Goal: Task Accomplishment & Management: Use online tool/utility

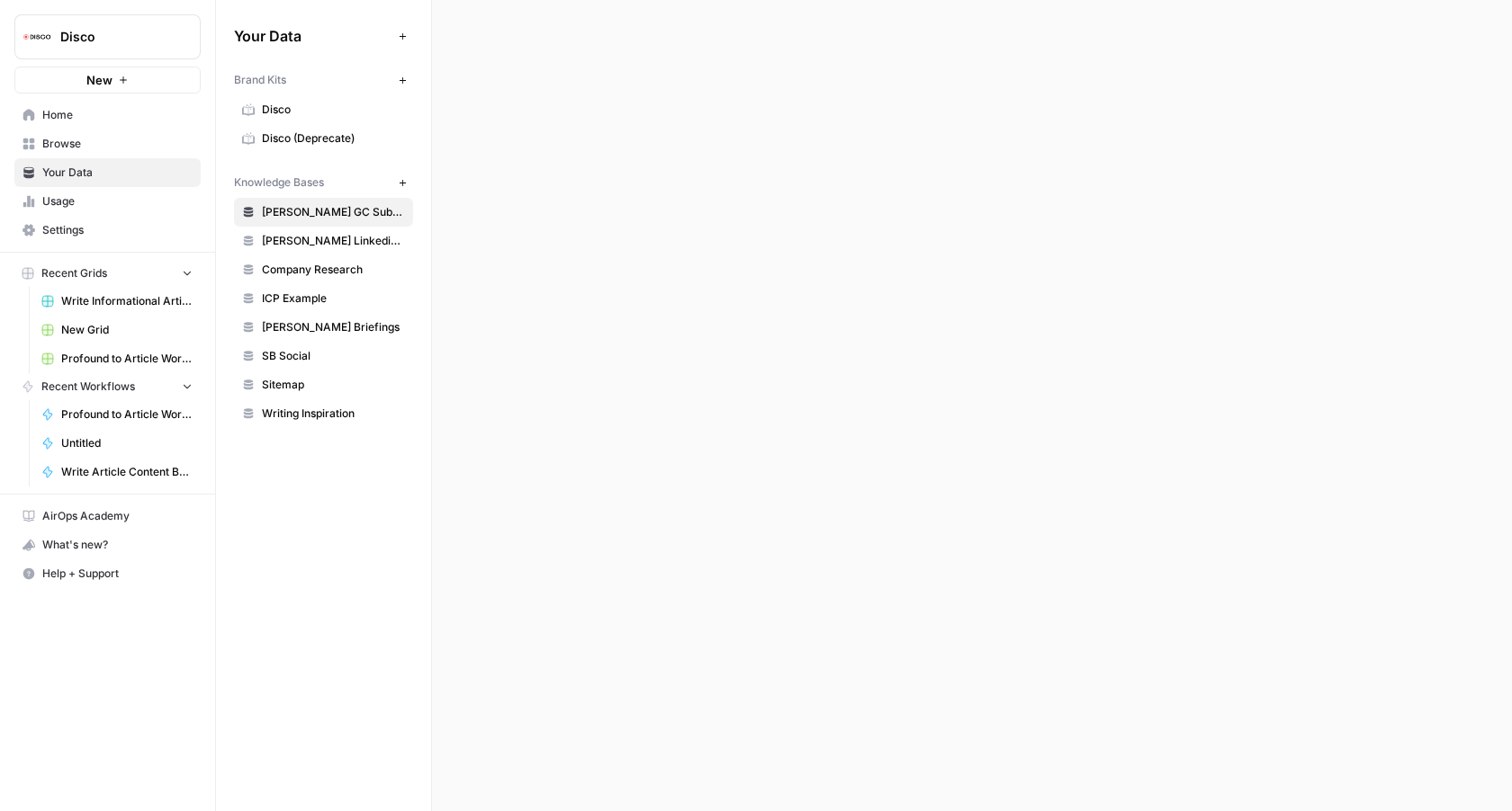
click at [124, 303] on span "Write Informational Articles" at bounding box center [126, 301] width 131 height 17
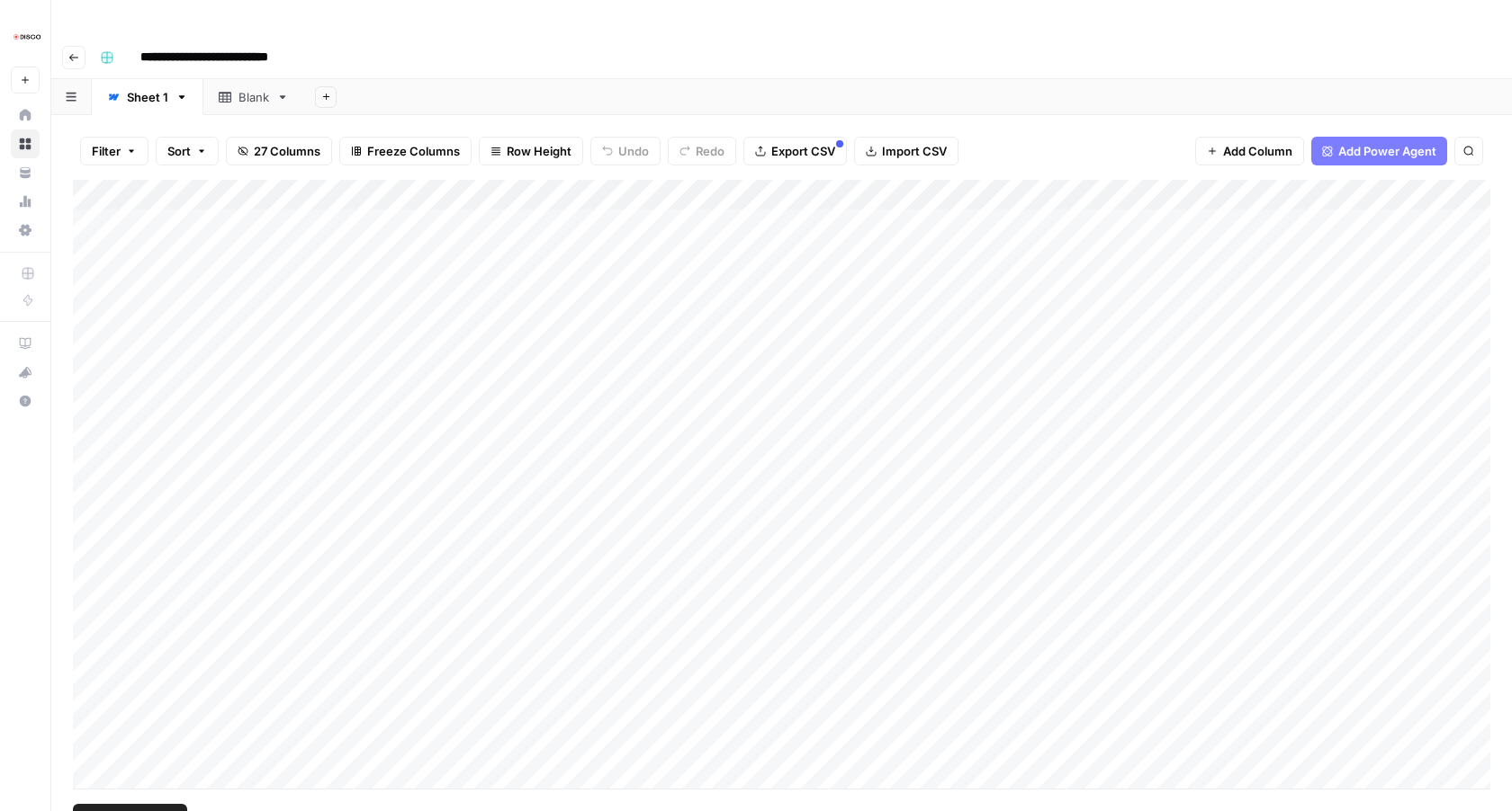
click at [88, 180] on div "Add Column" at bounding box center [781, 484] width 1417 height 609
click at [1033, 180] on div "Add Column" at bounding box center [781, 484] width 1417 height 609
click at [1062, 122] on div "Filter Sort 27 Columns Freeze Columns Row Height Undo Redo Export CSV Import CS…" at bounding box center [781, 151] width 1417 height 57
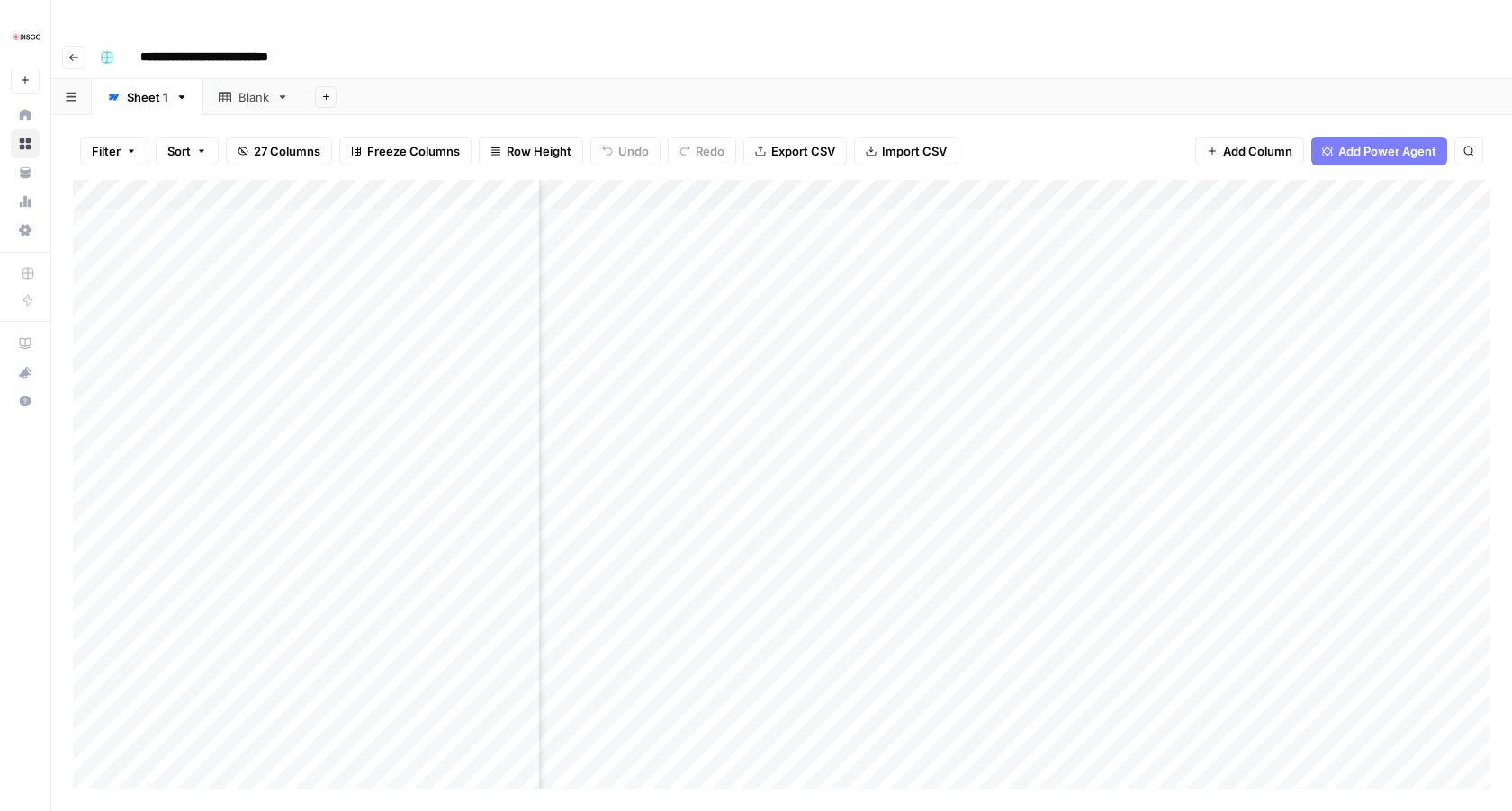
click at [1281, 215] on div "Add Column" at bounding box center [781, 484] width 1417 height 609
click at [978, 241] on div "Add Column" at bounding box center [781, 484] width 1417 height 609
click at [952, 213] on div "Add Column" at bounding box center [781, 484] width 1417 height 609
click at [945, 251] on div "Add Column" at bounding box center [781, 484] width 1417 height 609
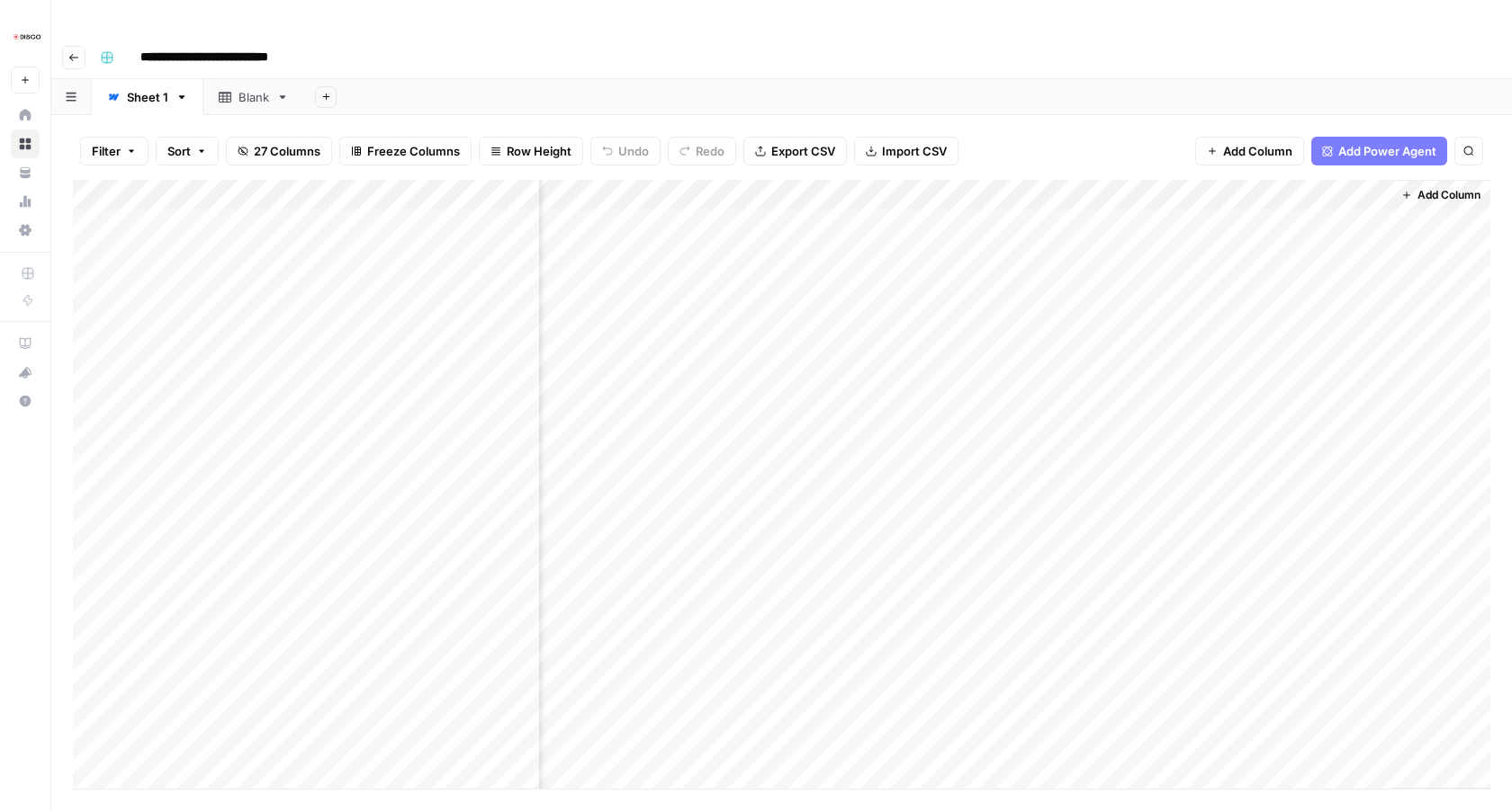
click at [979, 245] on div "Add Column" at bounding box center [781, 484] width 1417 height 609
click at [979, 245] on span "Date" at bounding box center [981, 250] width 144 height 17
click at [1035, 283] on input "date" at bounding box center [981, 278] width 144 height 30
type input "**********"
click at [1060, 371] on div "Add Column" at bounding box center [781, 484] width 1417 height 609
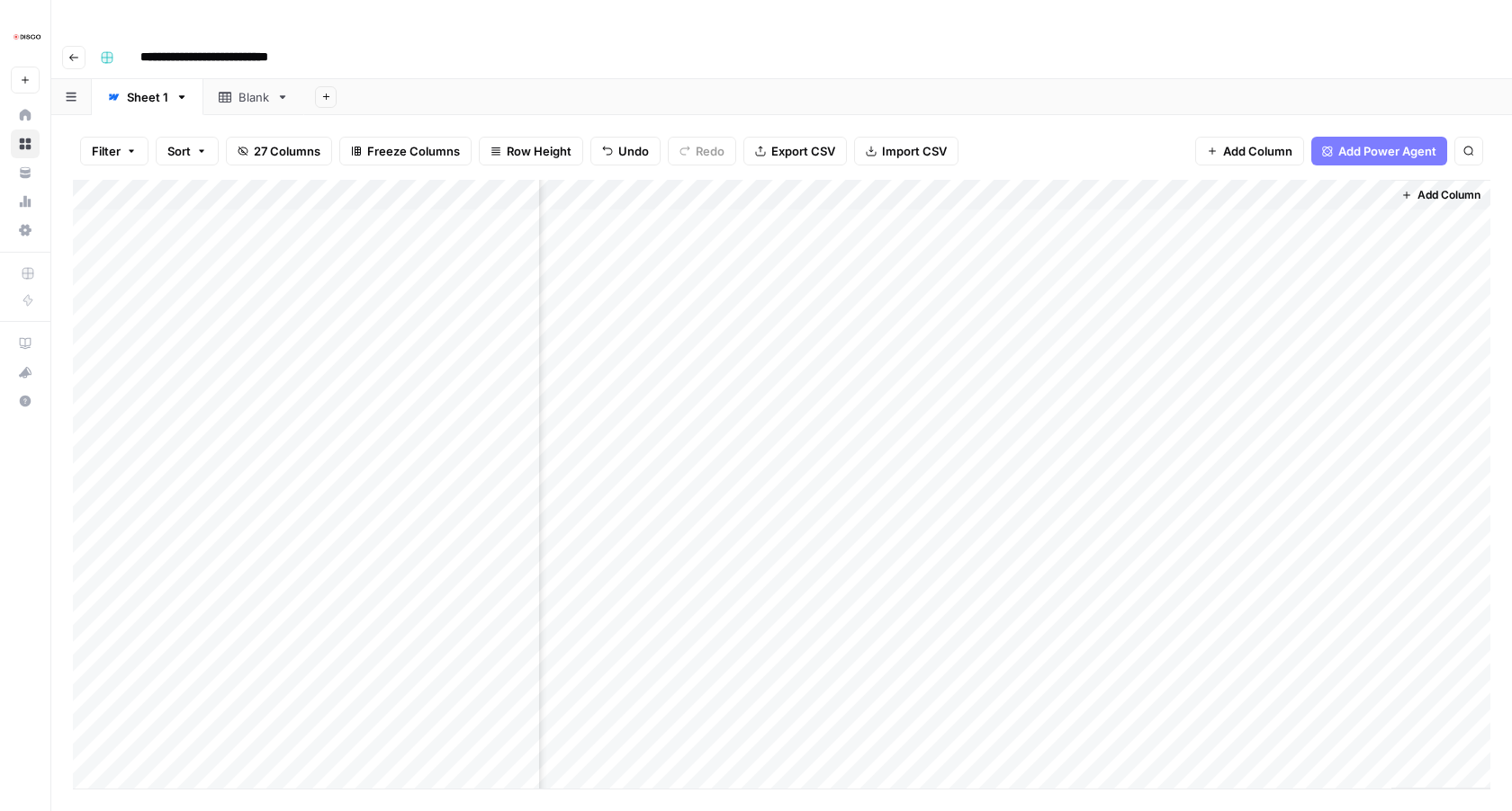
click at [1042, 249] on div "Add Column" at bounding box center [781, 484] width 1417 height 609
drag, startPoint x: 1063, startPoint y: 262, endPoint x: 1032, endPoint y: 812, distance: 550.9
click at [1032, 810] on html "**********" at bounding box center [756, 405] width 1512 height 811
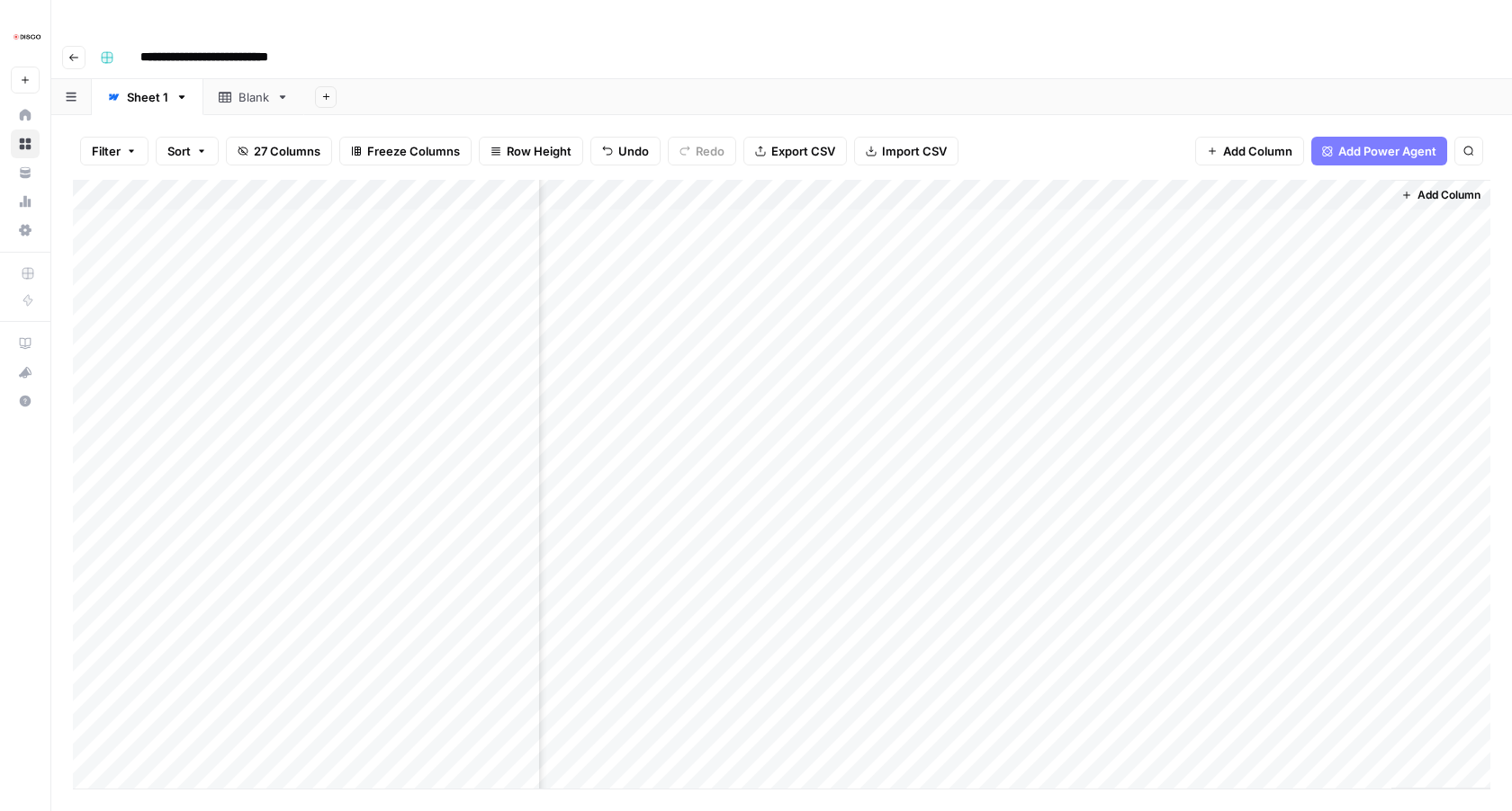
click at [998, 266] on div "Add Column" at bounding box center [781, 484] width 1417 height 609
click at [978, 253] on div "Add Column" at bounding box center [781, 484] width 1417 height 609
click at [976, 408] on div "Add Column" at bounding box center [781, 484] width 1417 height 609
click at [951, 249] on div "Add Column" at bounding box center [781, 484] width 1417 height 609
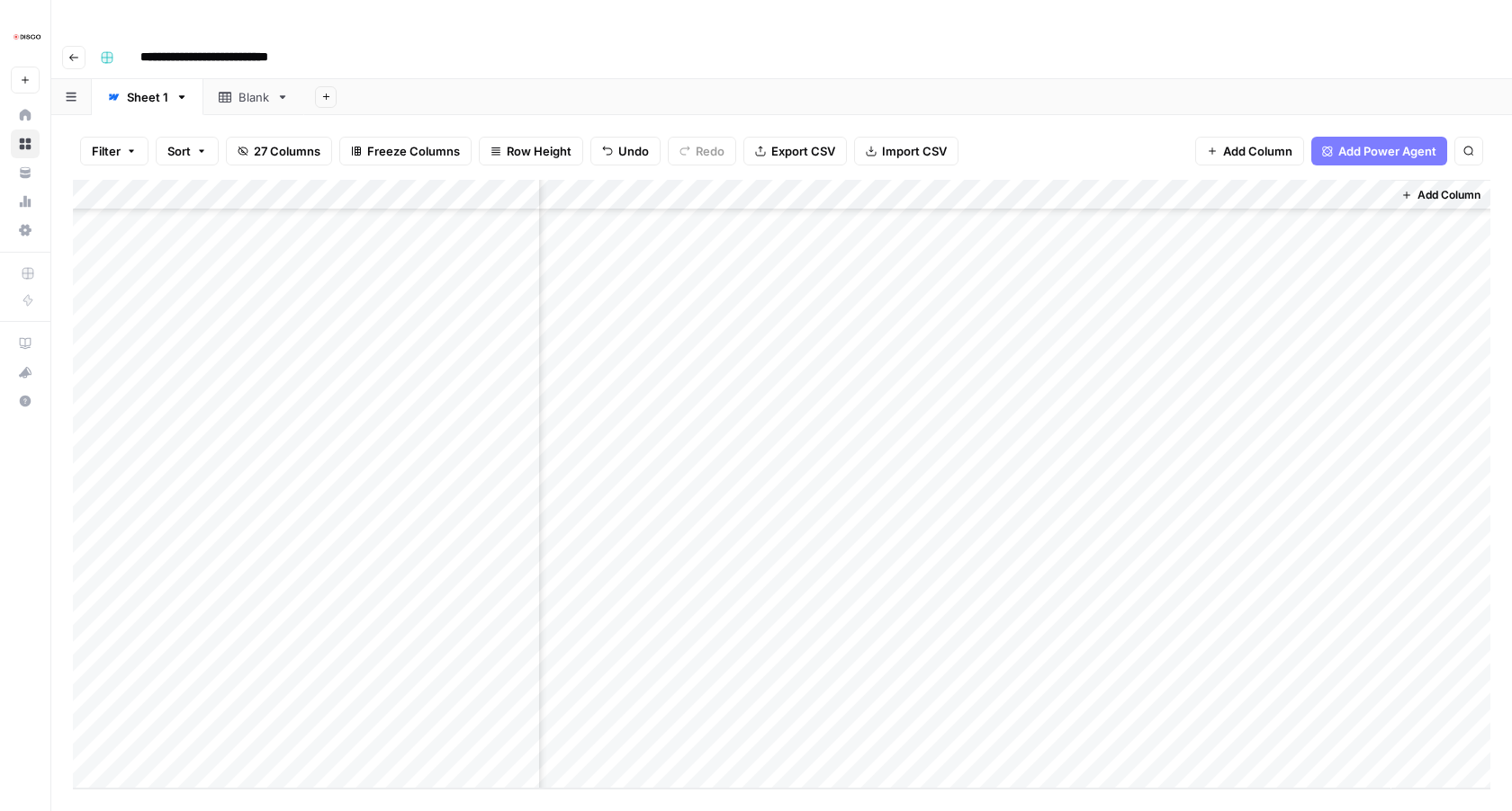
click at [968, 681] on div "Add Column" at bounding box center [781, 484] width 1417 height 609
click at [971, 257] on div "Add Column" at bounding box center [781, 484] width 1417 height 609
click at [989, 333] on div "Add Column" at bounding box center [781, 484] width 1417 height 609
click at [950, 255] on div "Add Column" at bounding box center [781, 484] width 1417 height 609
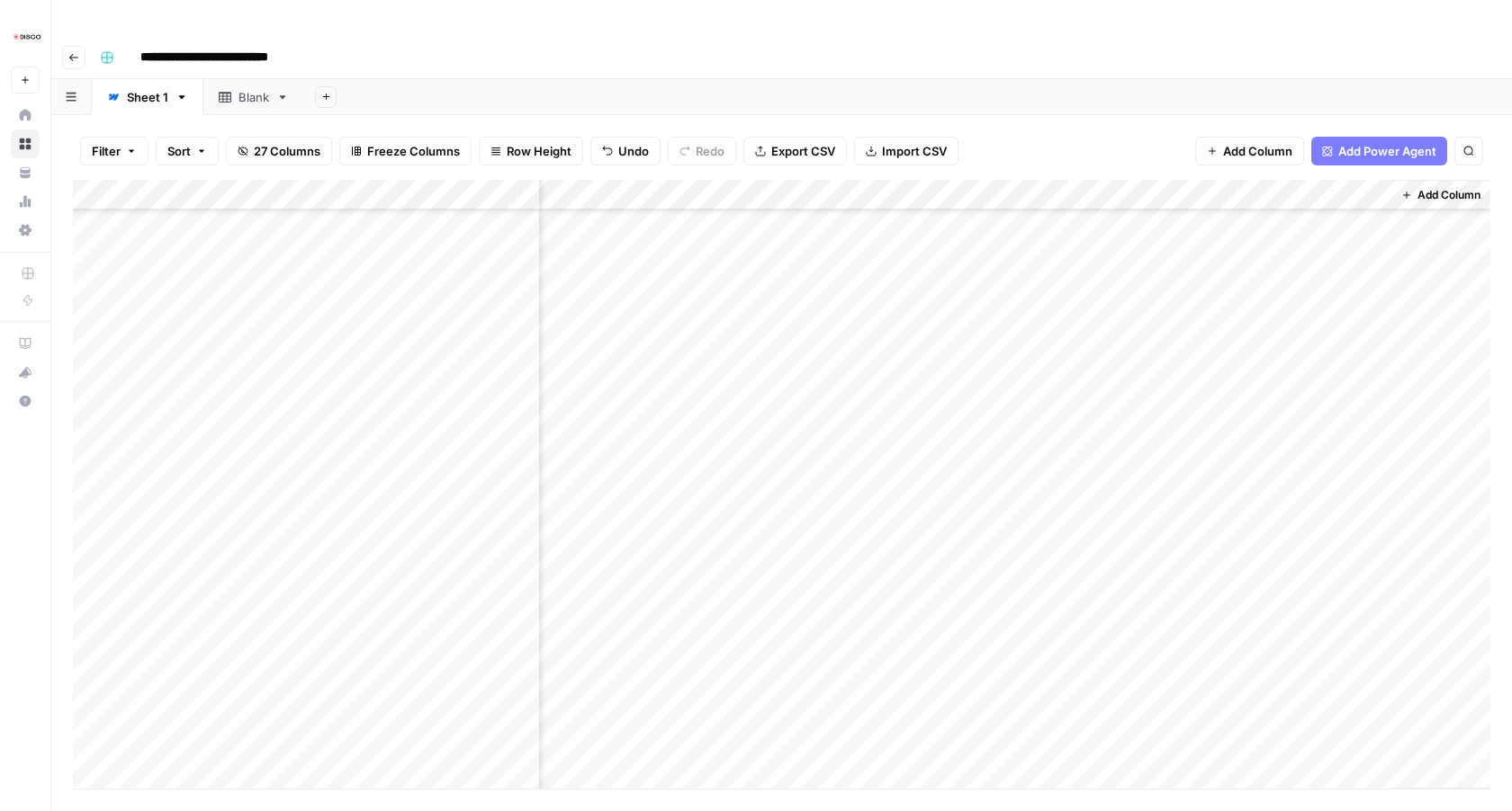
scroll to position [4526, 2516]
click at [924, 677] on div "Add Column" at bounding box center [781, 484] width 1417 height 609
click at [1007, 260] on div "Add Column" at bounding box center [781, 484] width 1417 height 609
click at [1090, 346] on div "Add Column" at bounding box center [781, 484] width 1417 height 609
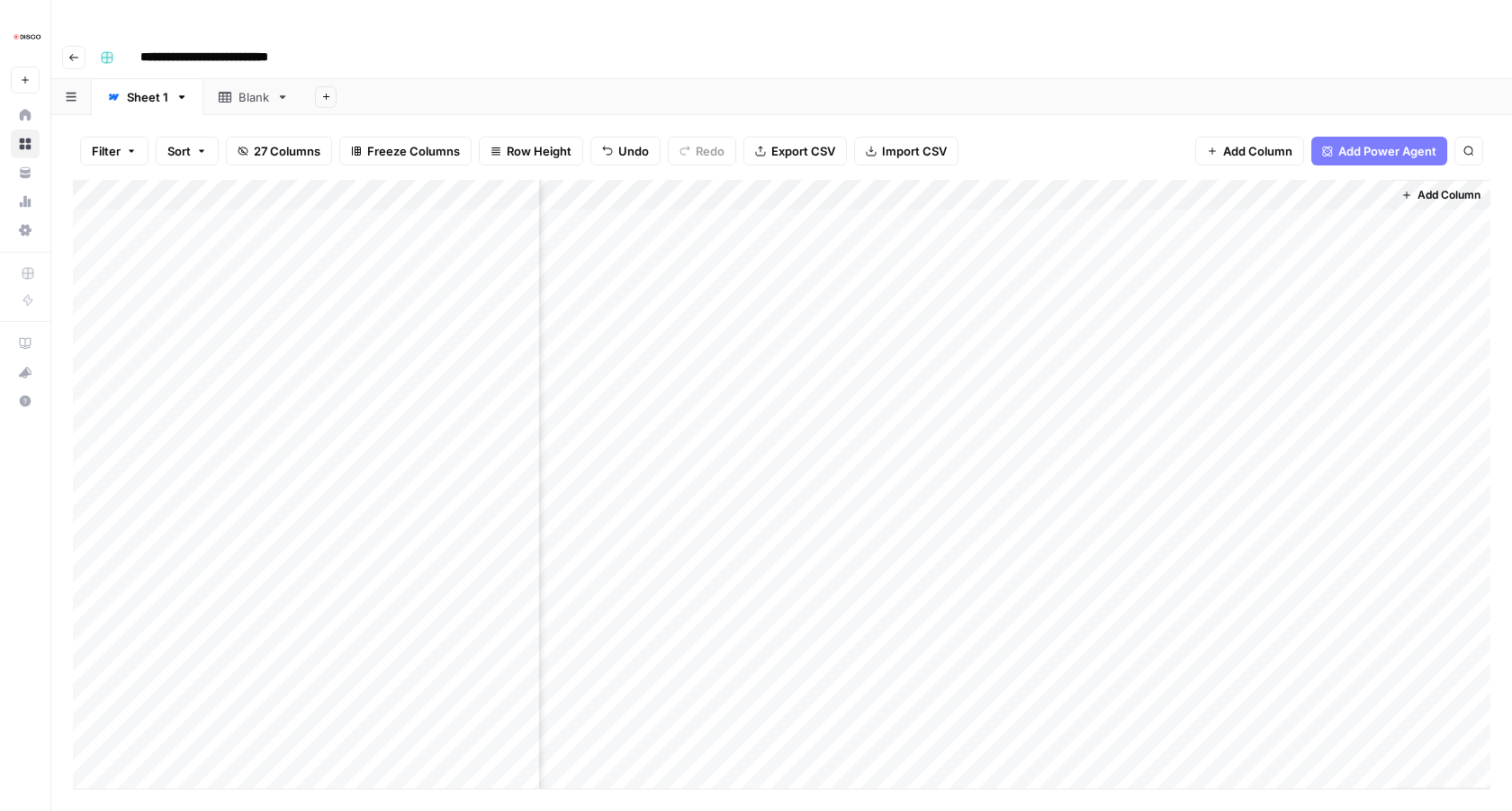
click at [1041, 251] on div "Add Column" at bounding box center [781, 484] width 1417 height 609
drag, startPoint x: 1062, startPoint y: 263, endPoint x: 1054, endPoint y: 445, distance: 182.2
click at [1054, 445] on div "Add Column" at bounding box center [781, 484] width 1417 height 609
drag, startPoint x: 1063, startPoint y: 445, endPoint x: 997, endPoint y: 689, distance: 252.8
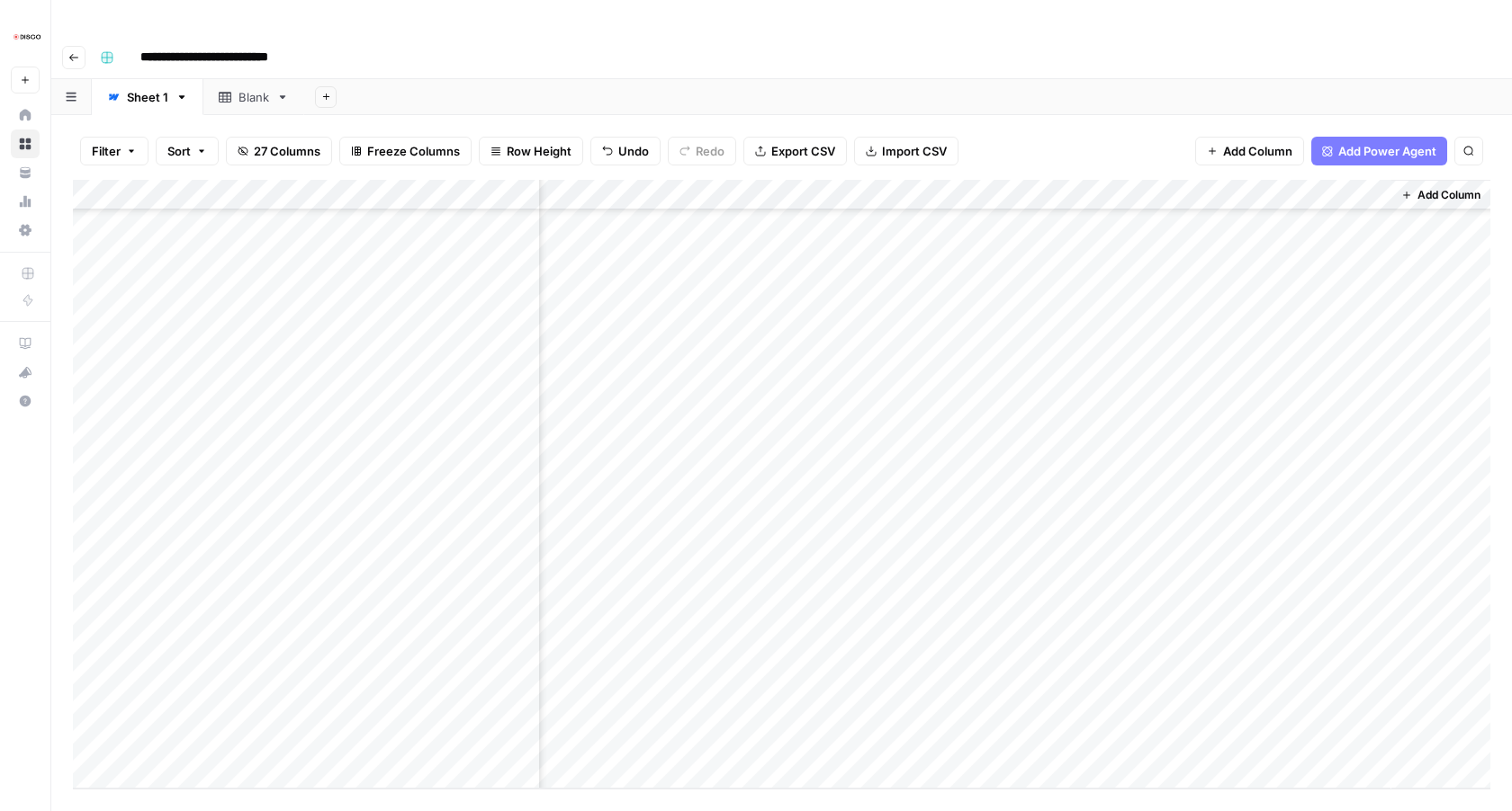
click at [997, 689] on div "Add Column" at bounding box center [781, 484] width 1417 height 609
click at [981, 479] on div "Add Column" at bounding box center [781, 484] width 1417 height 609
click at [991, 410] on div "Add Column" at bounding box center [781, 484] width 1417 height 609
click at [1004, 431] on div "Add Column" at bounding box center [781, 484] width 1417 height 609
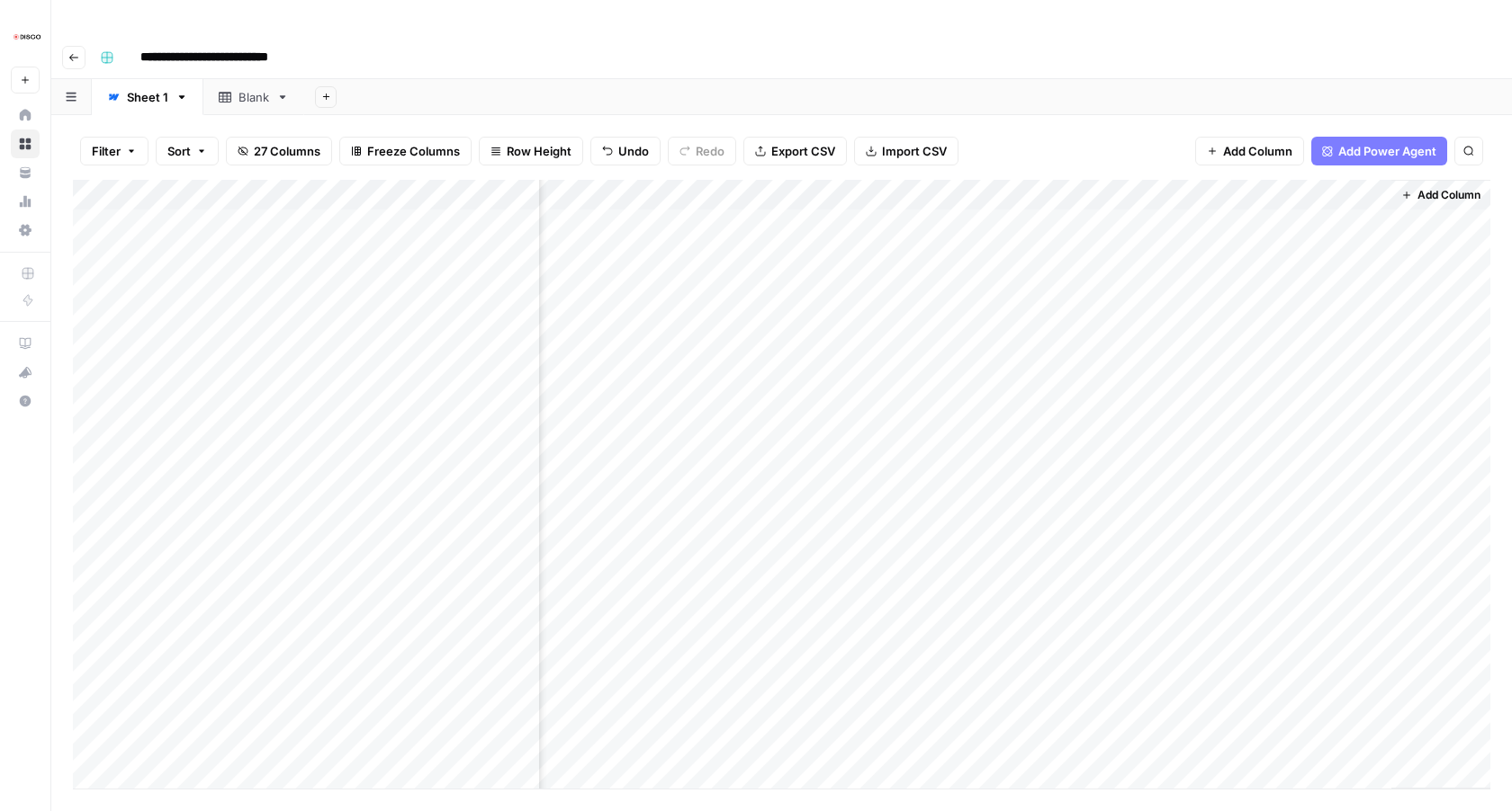
click at [1142, 424] on div "Add Column" at bounding box center [781, 484] width 1417 height 609
click at [726, 180] on div "Add Column" at bounding box center [781, 484] width 1417 height 609
click at [759, 198] on span "All Rows" at bounding box center [790, 200] width 114 height 18
click at [852, 180] on div "Add Column" at bounding box center [781, 484] width 1417 height 609
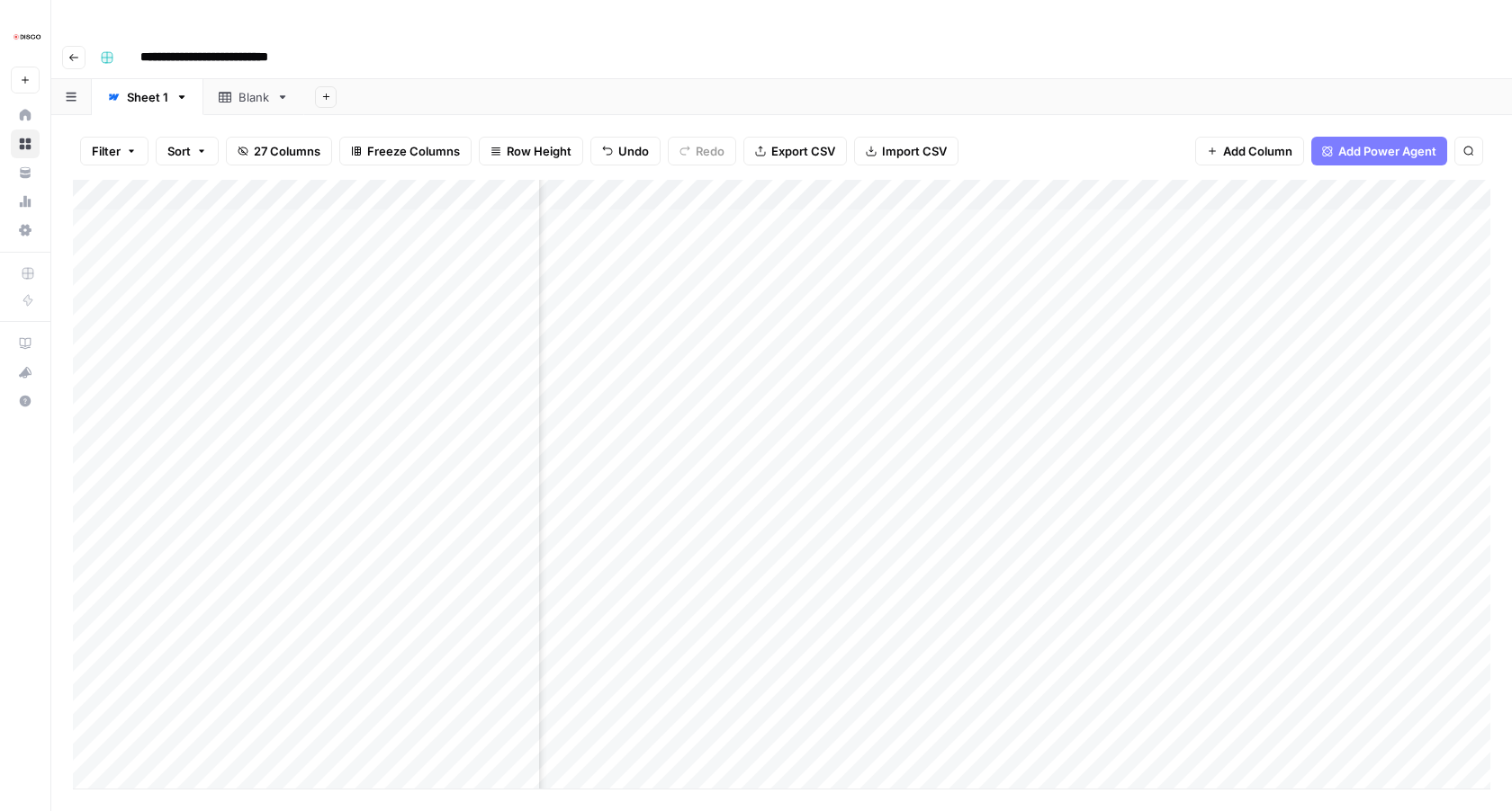
scroll to position [0, 1292]
click at [761, 180] on div "Add Column" at bounding box center [781, 484] width 1417 height 609
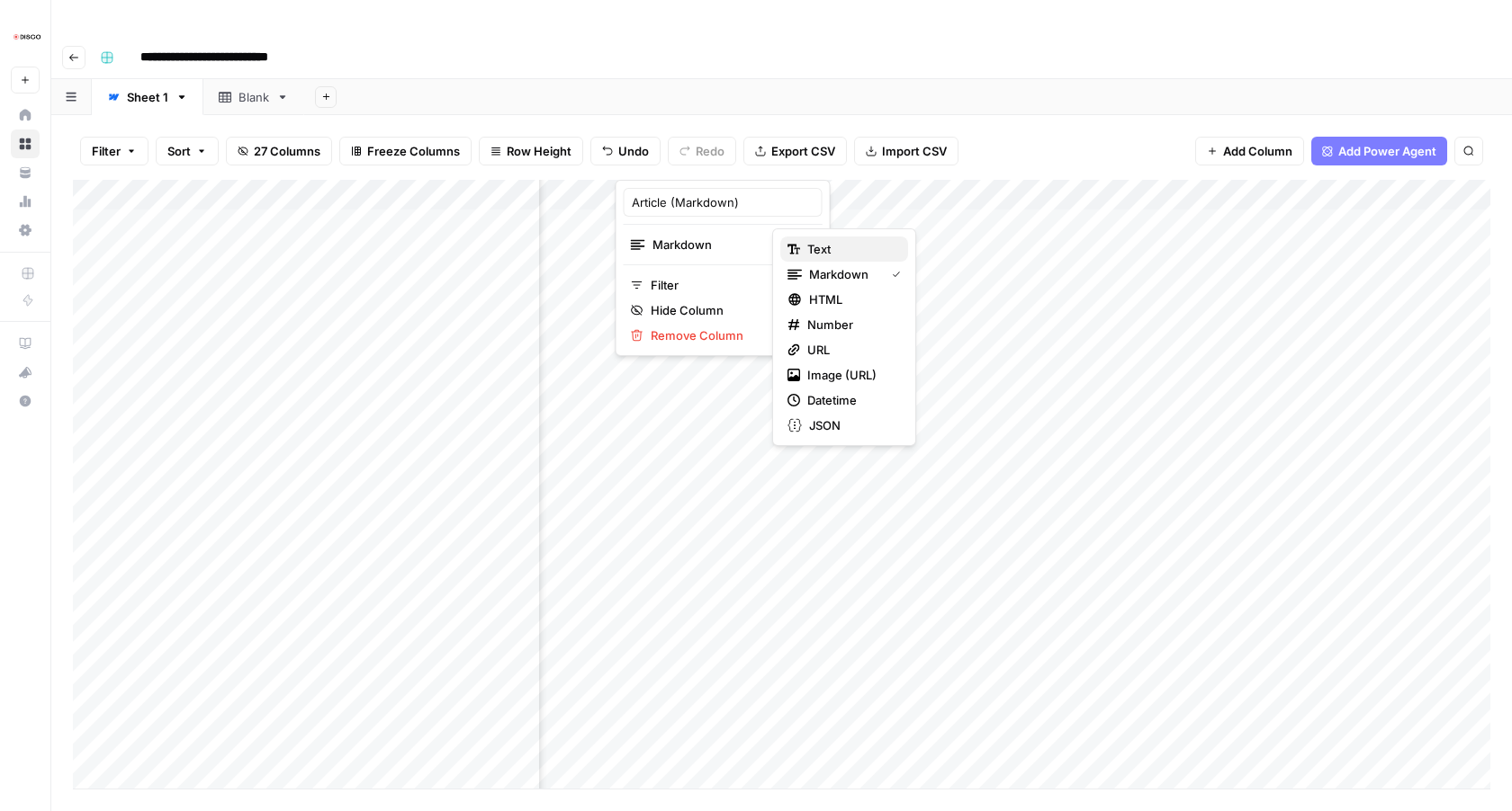
click at [847, 249] on span "Text" at bounding box center [850, 249] width 86 height 18
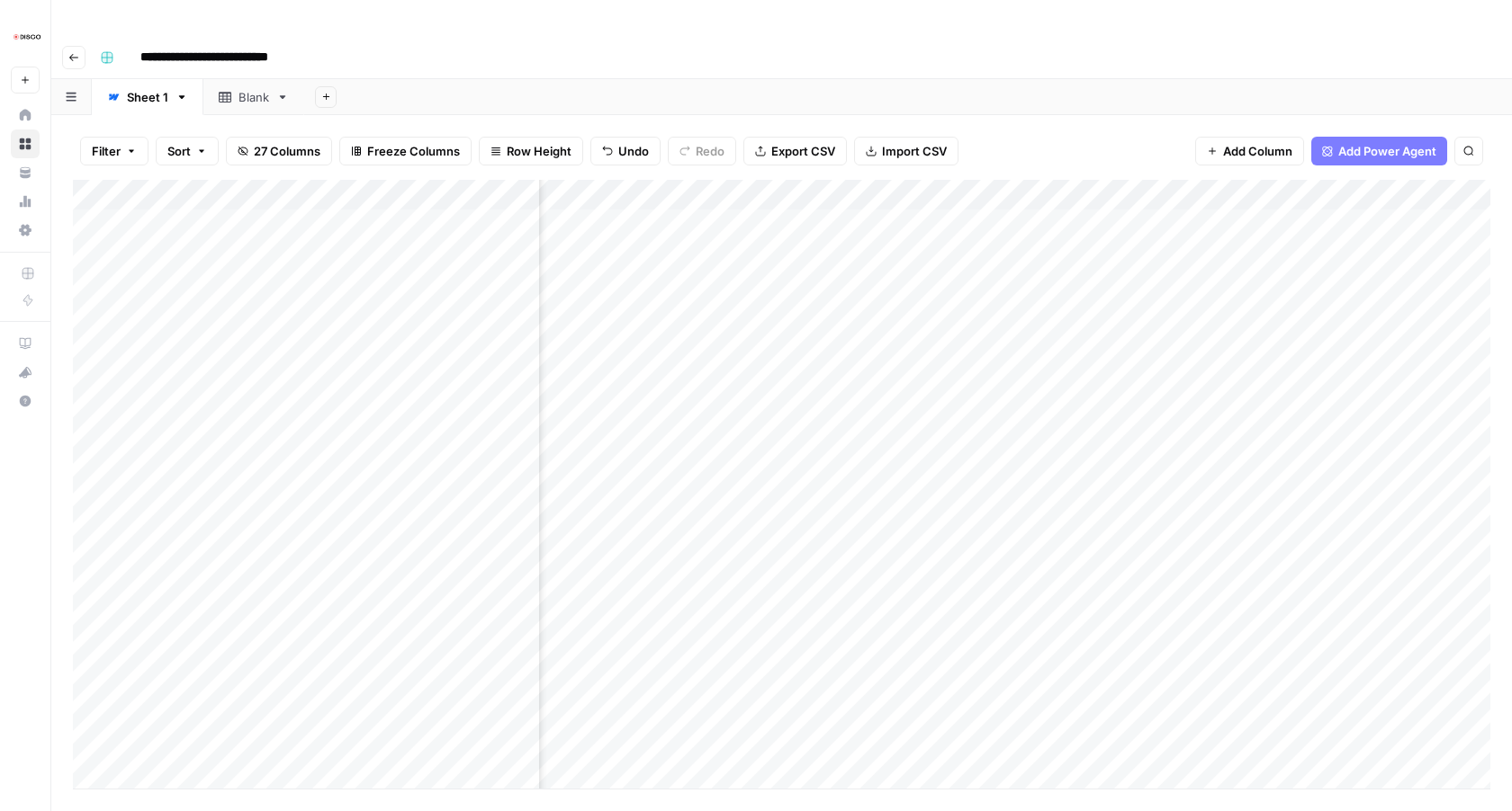
click at [1089, 231] on div "Add Column" at bounding box center [781, 484] width 1417 height 609
click at [1015, 520] on div "Add Column" at bounding box center [781, 484] width 1417 height 609
click at [359, 528] on div "Add Column" at bounding box center [781, 484] width 1417 height 609
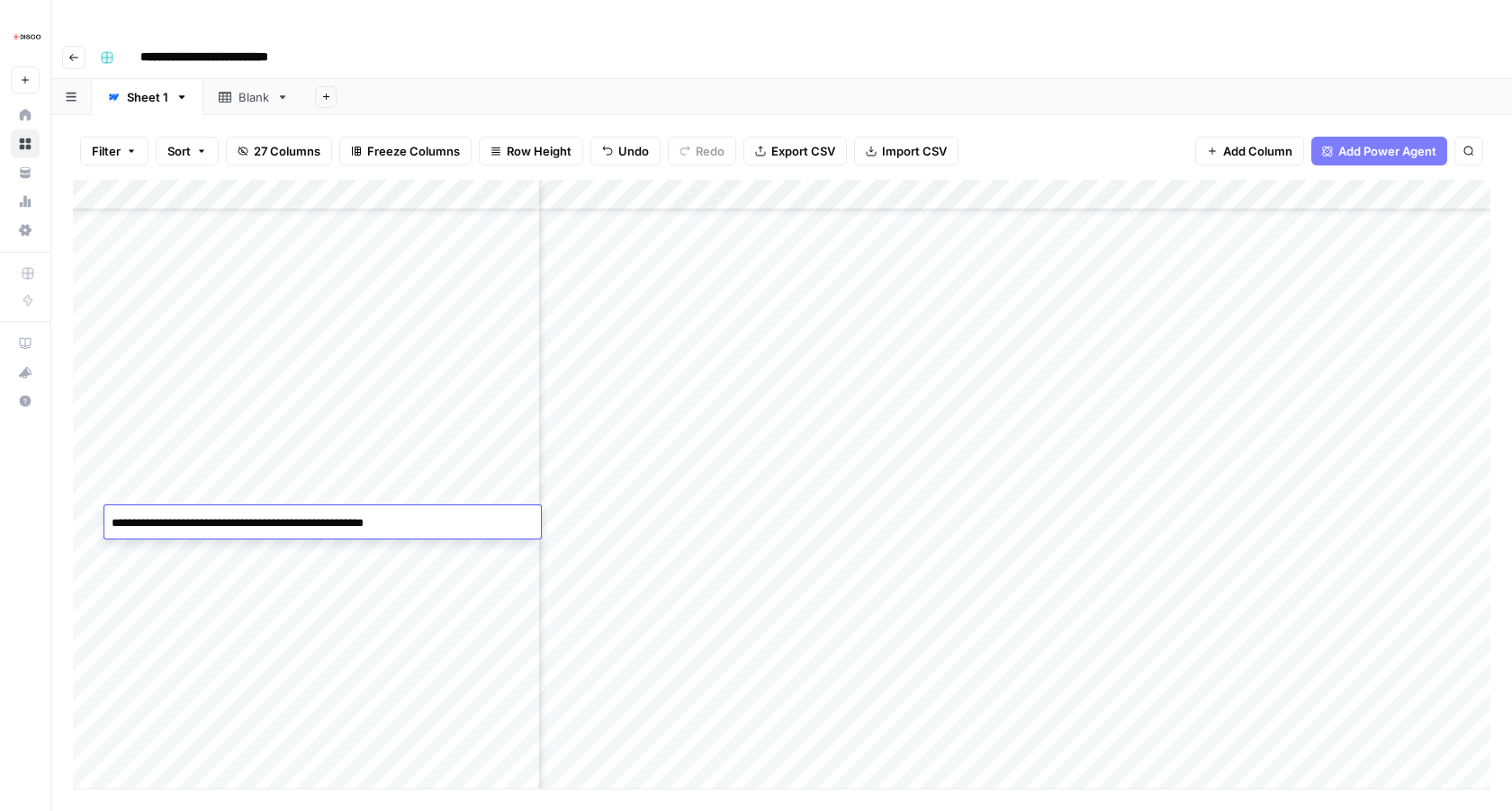
click at [327, 521] on textarea "**********" at bounding box center [322, 524] width 436 height 25
click at [410, 528] on textarea "**********" at bounding box center [322, 524] width 436 height 25
drag, startPoint x: 453, startPoint y: 528, endPoint x: 369, endPoint y: 527, distance: 84.0
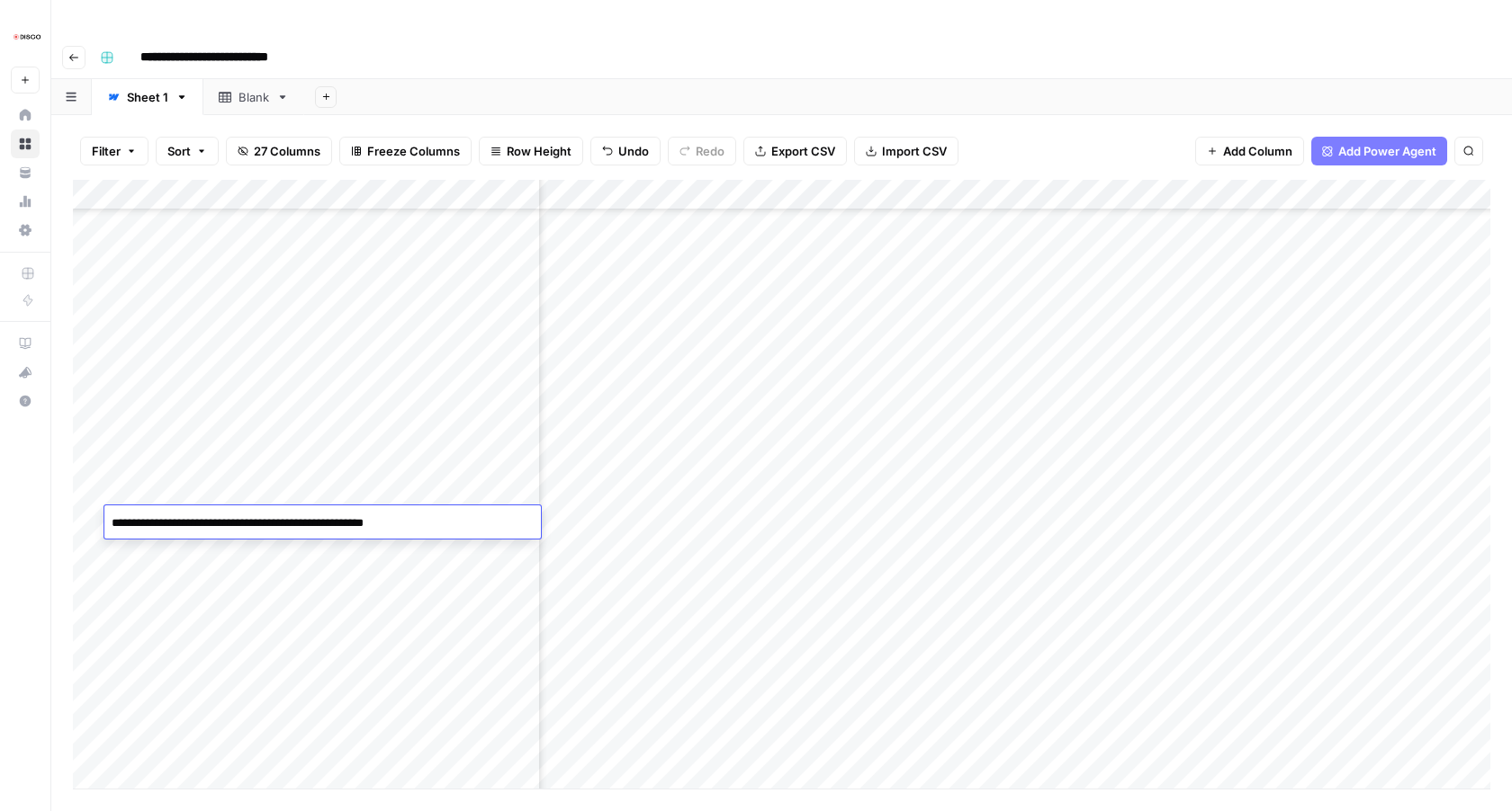
click at [369, 527] on textarea "**********" at bounding box center [322, 524] width 436 height 25
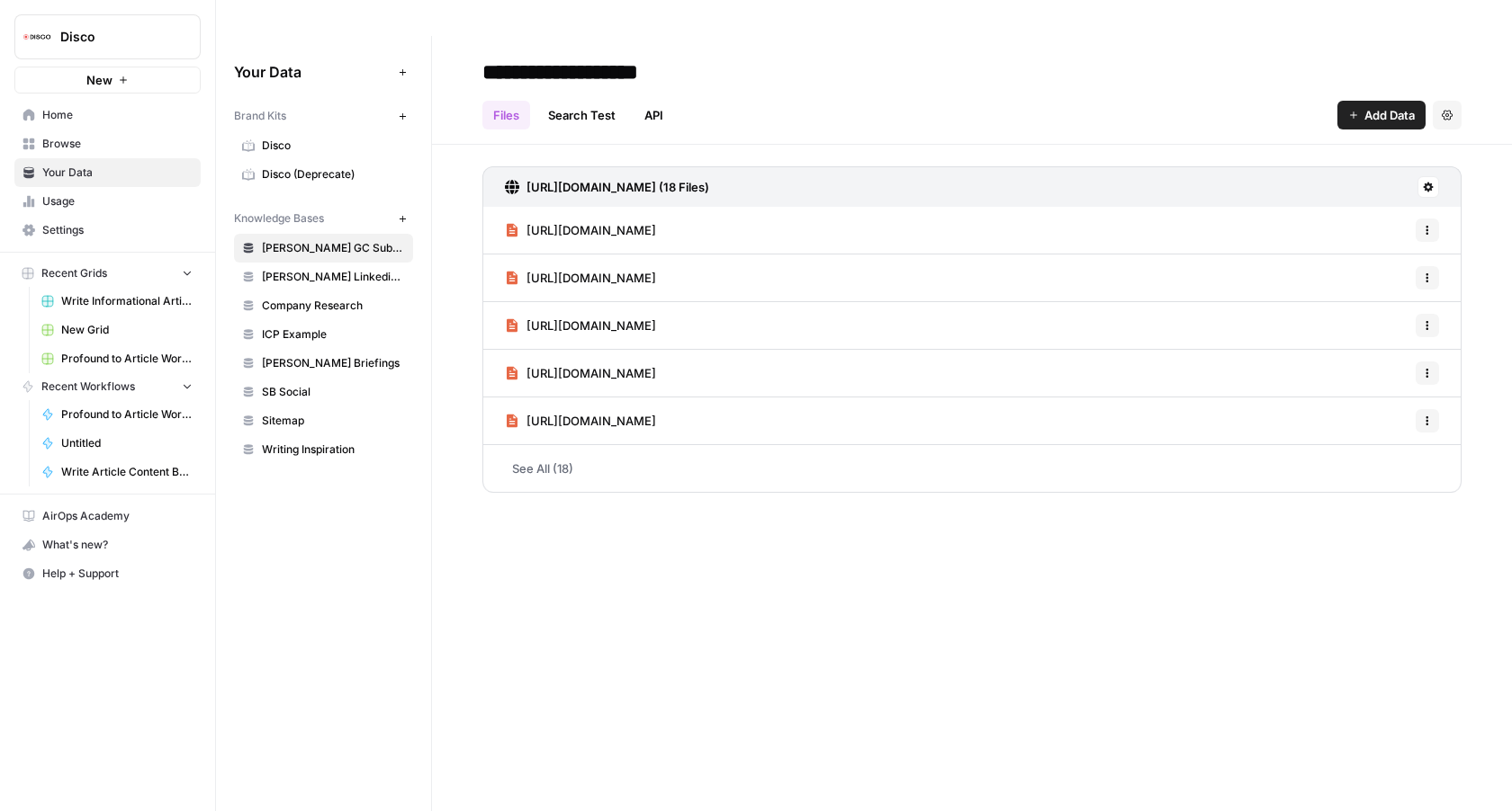
click at [116, 301] on span "Write Informational Articles" at bounding box center [126, 301] width 131 height 17
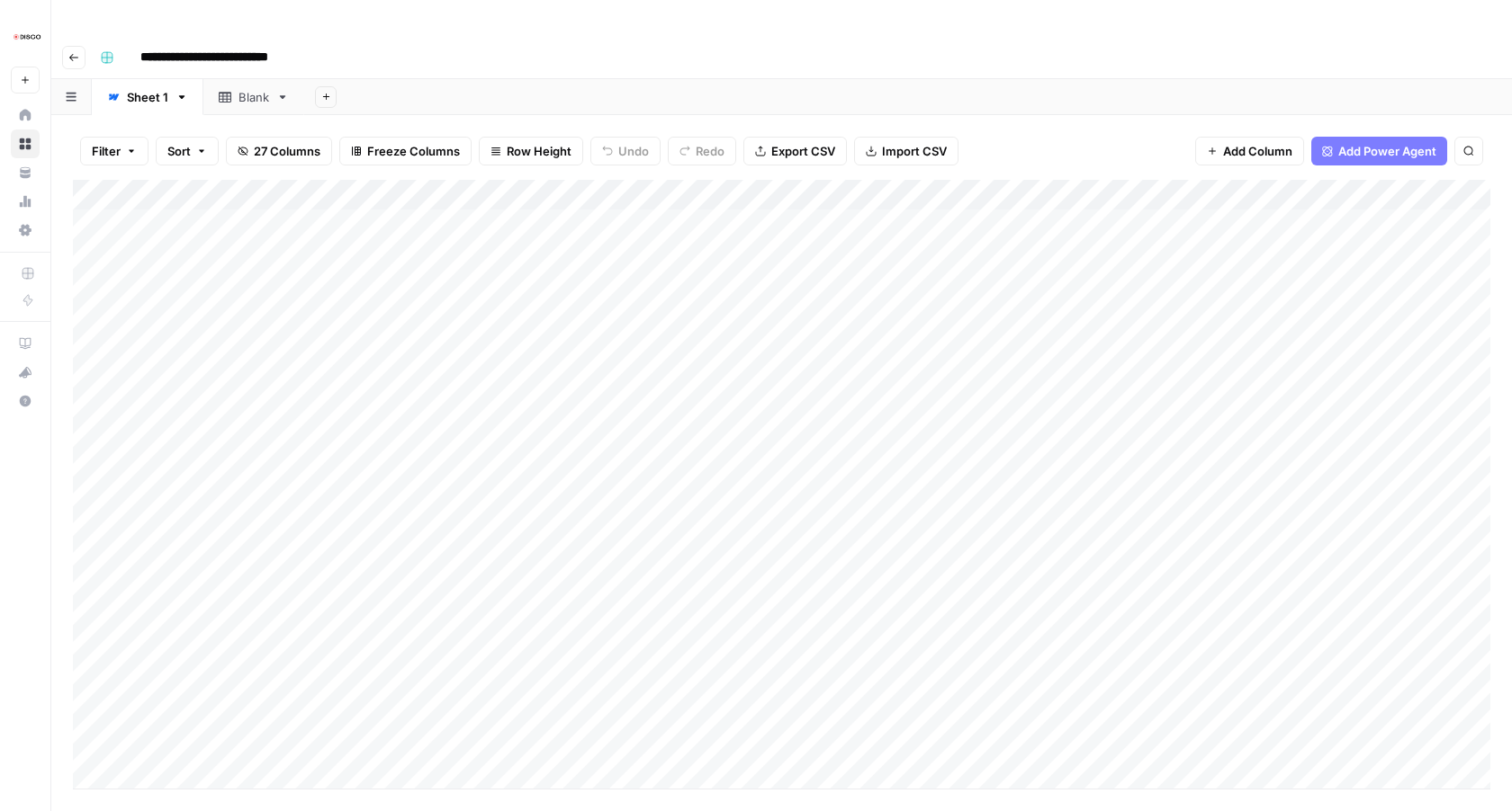
click at [1472, 146] on icon "button" at bounding box center [1468, 151] width 11 height 11
type input "********"
click at [1135, 400] on div "Add Column" at bounding box center [781, 484] width 1417 height 609
